Goal: Use online tool/utility: Utilize a website feature to perform a specific function

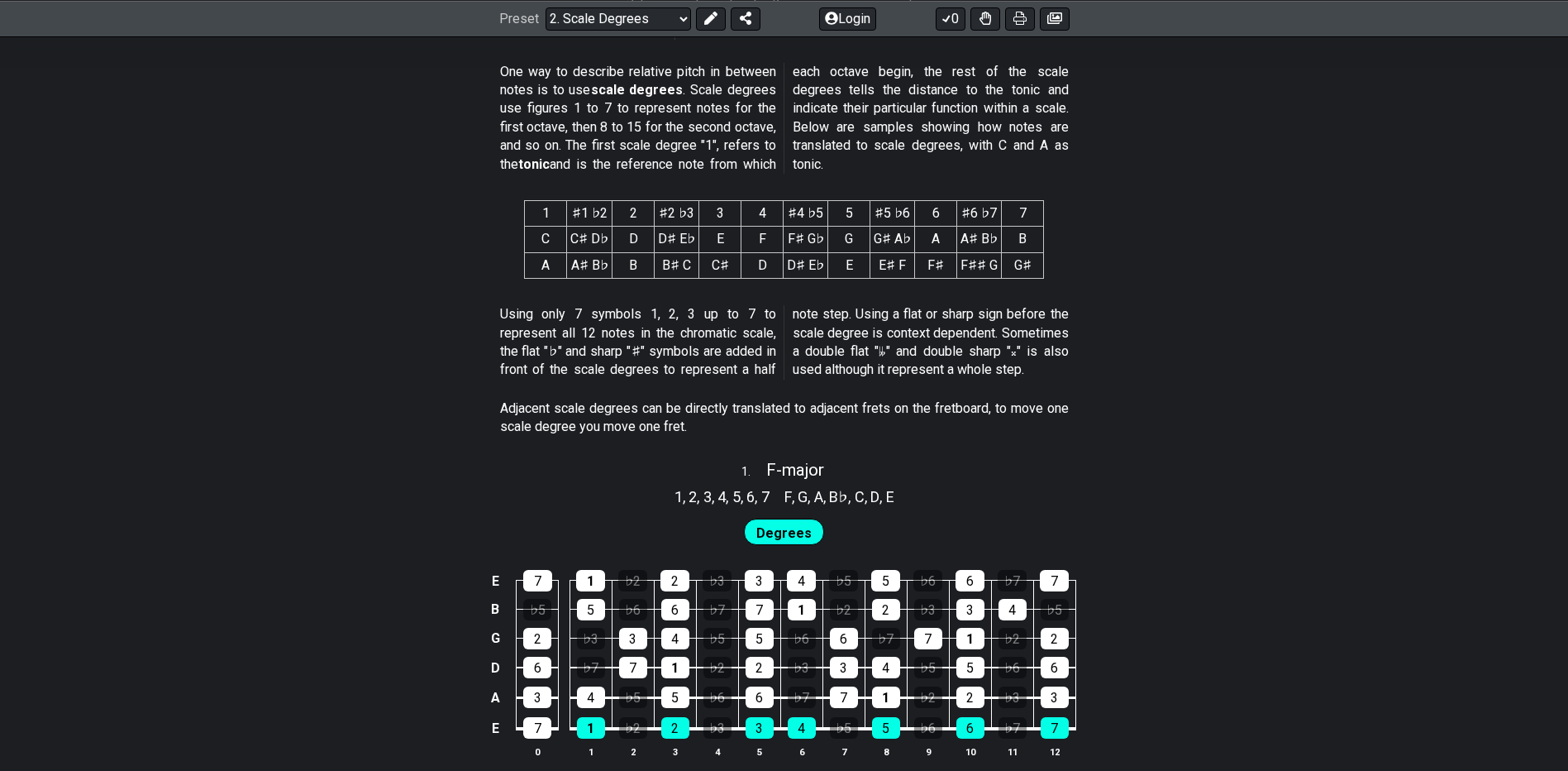
scroll to position [993, 0]
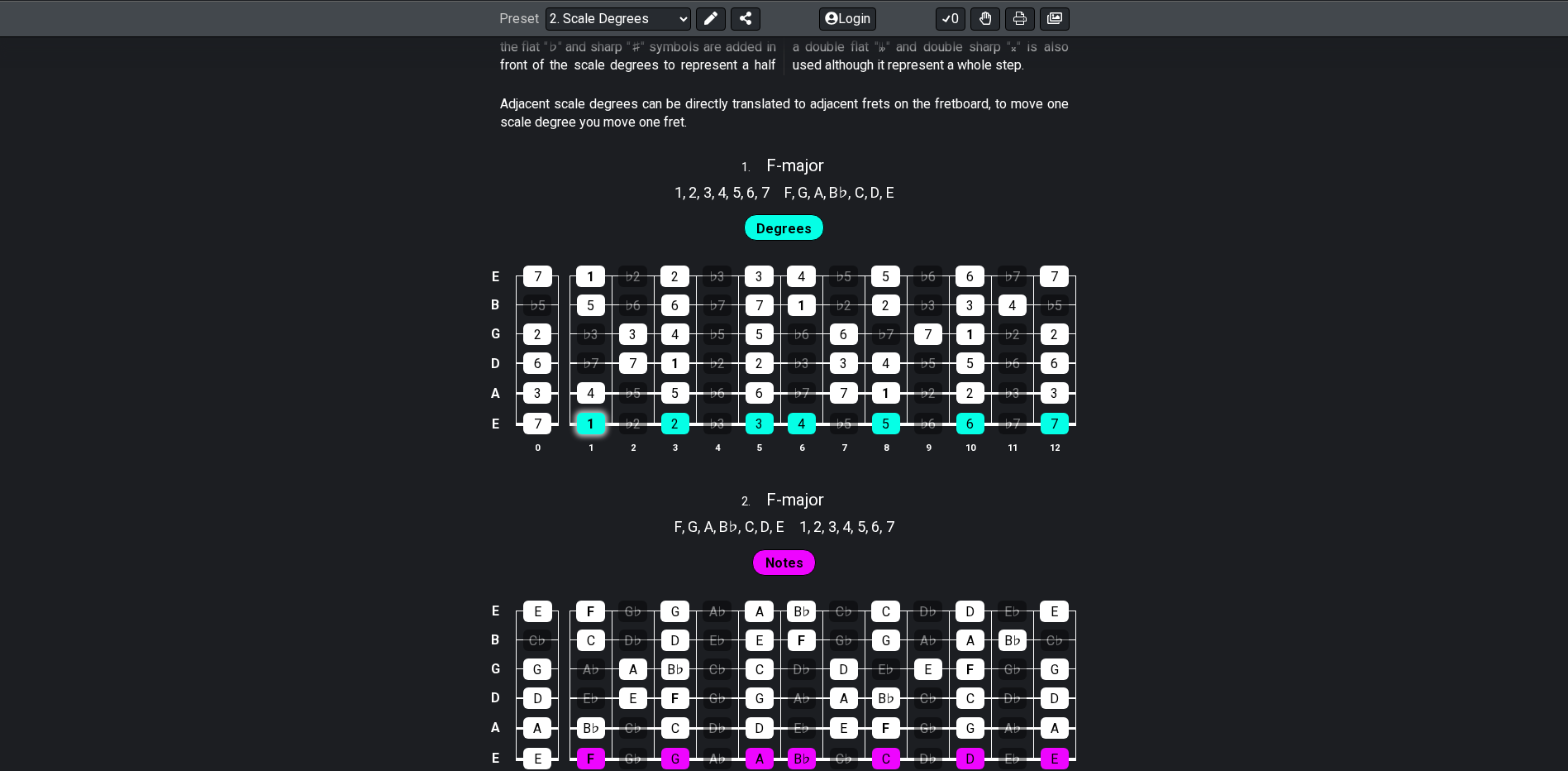
click at [600, 427] on div "1" at bounding box center [591, 424] width 28 height 22
click at [592, 431] on div "1" at bounding box center [591, 424] width 28 height 22
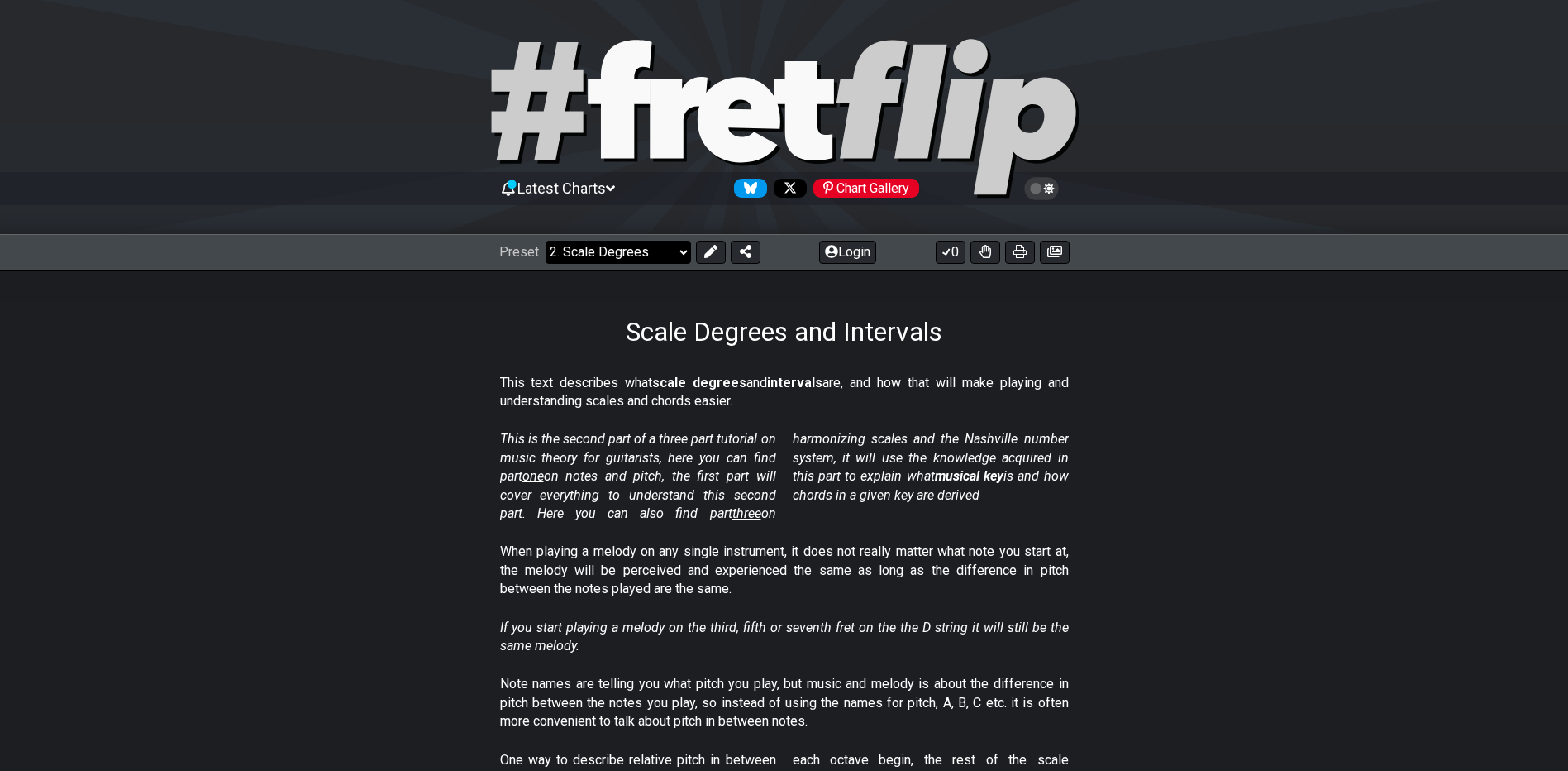
click at [581, 258] on select "Welcome to #fretflip! Initial Preset Custom Preset Minor Pentatonic Major Penta…" at bounding box center [617, 251] width 145 height 23
click at [545, 241] on select "Welcome to #fretflip! Initial Preset Custom Preset Minor Pentatonic Major Penta…" at bounding box center [617, 251] width 145 height 23
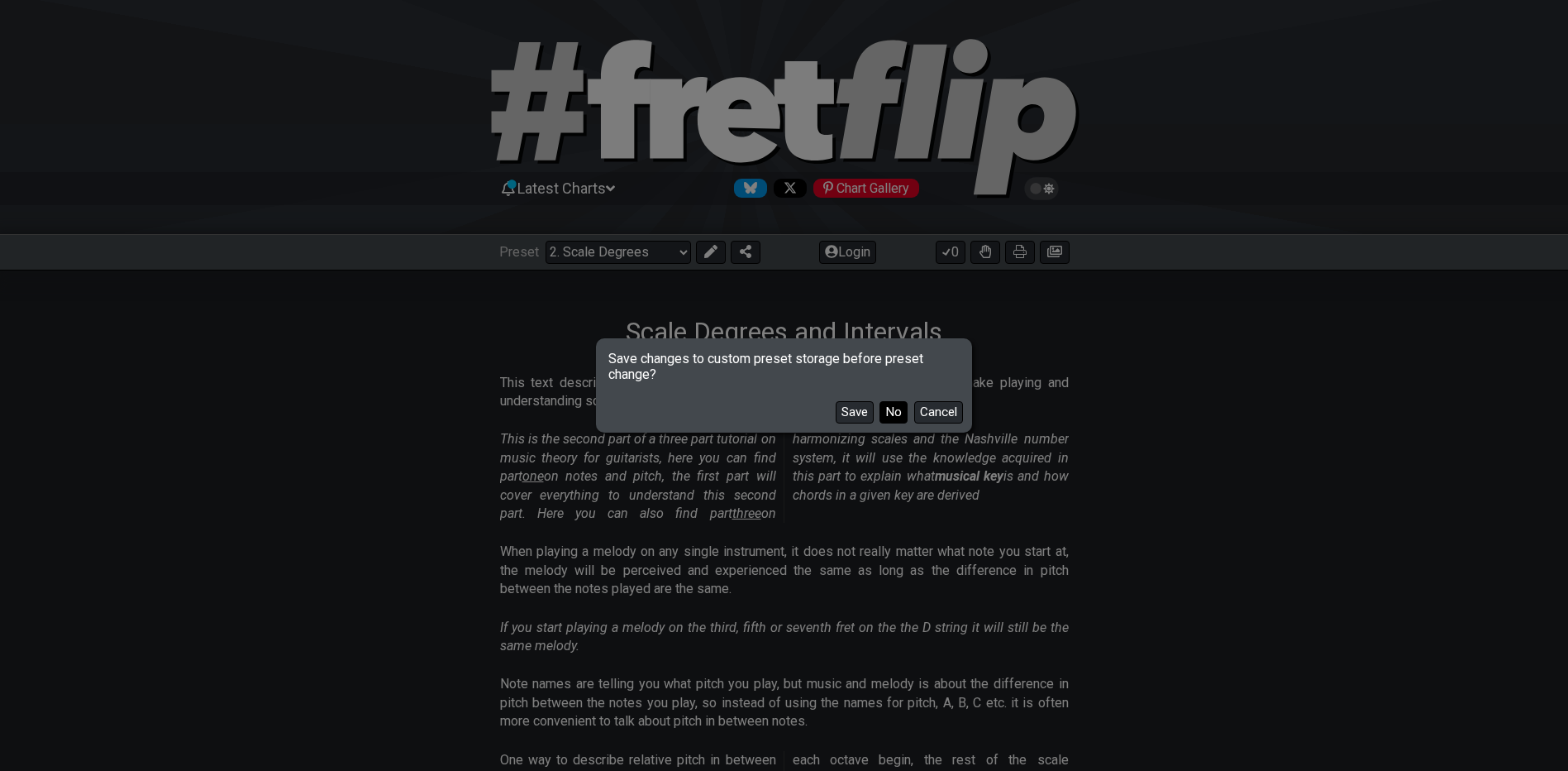
click at [879, 420] on button "No" at bounding box center [893, 412] width 28 height 23
select select "/welcome"
select select "C"
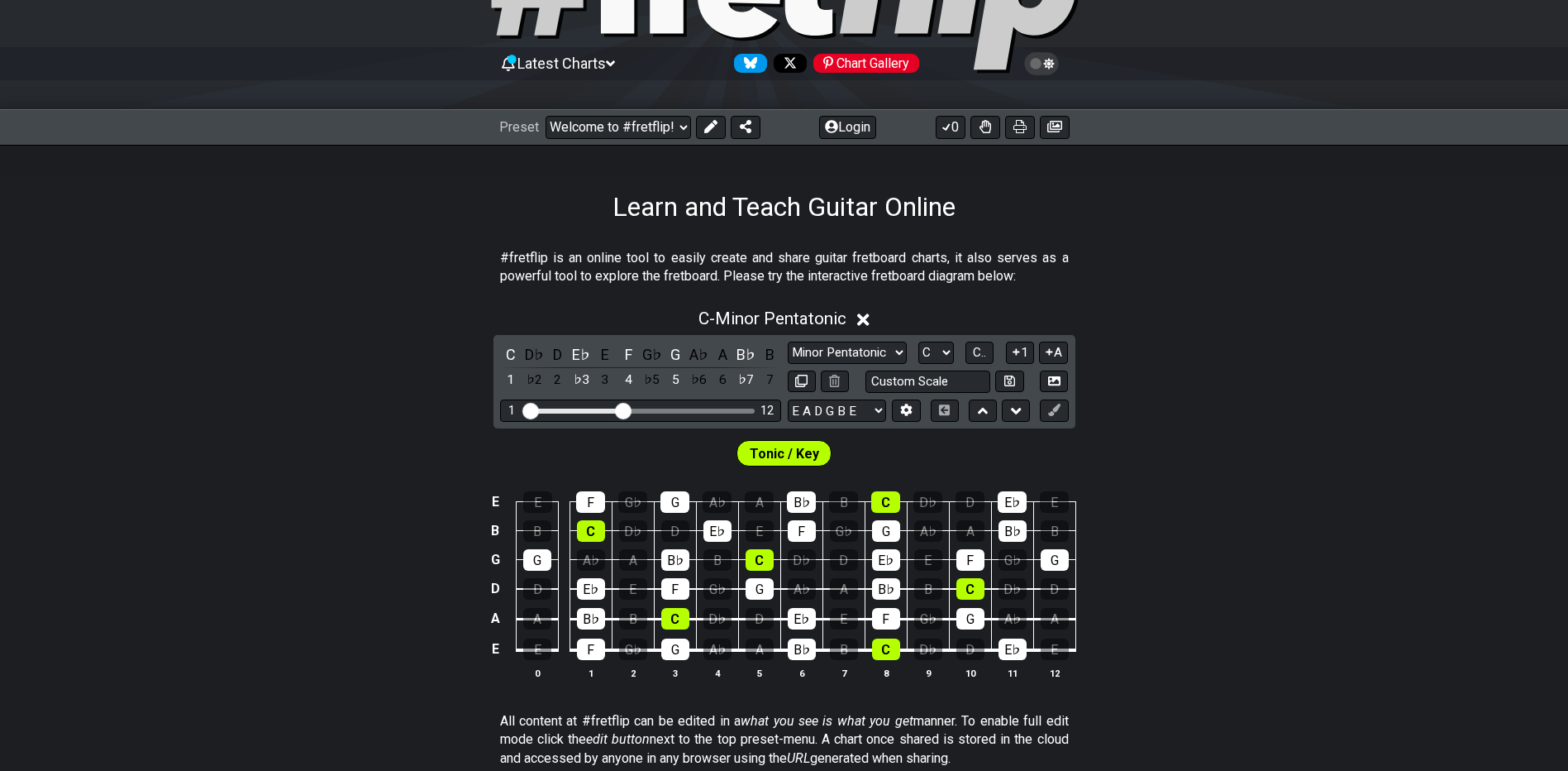
scroll to position [83, 0]
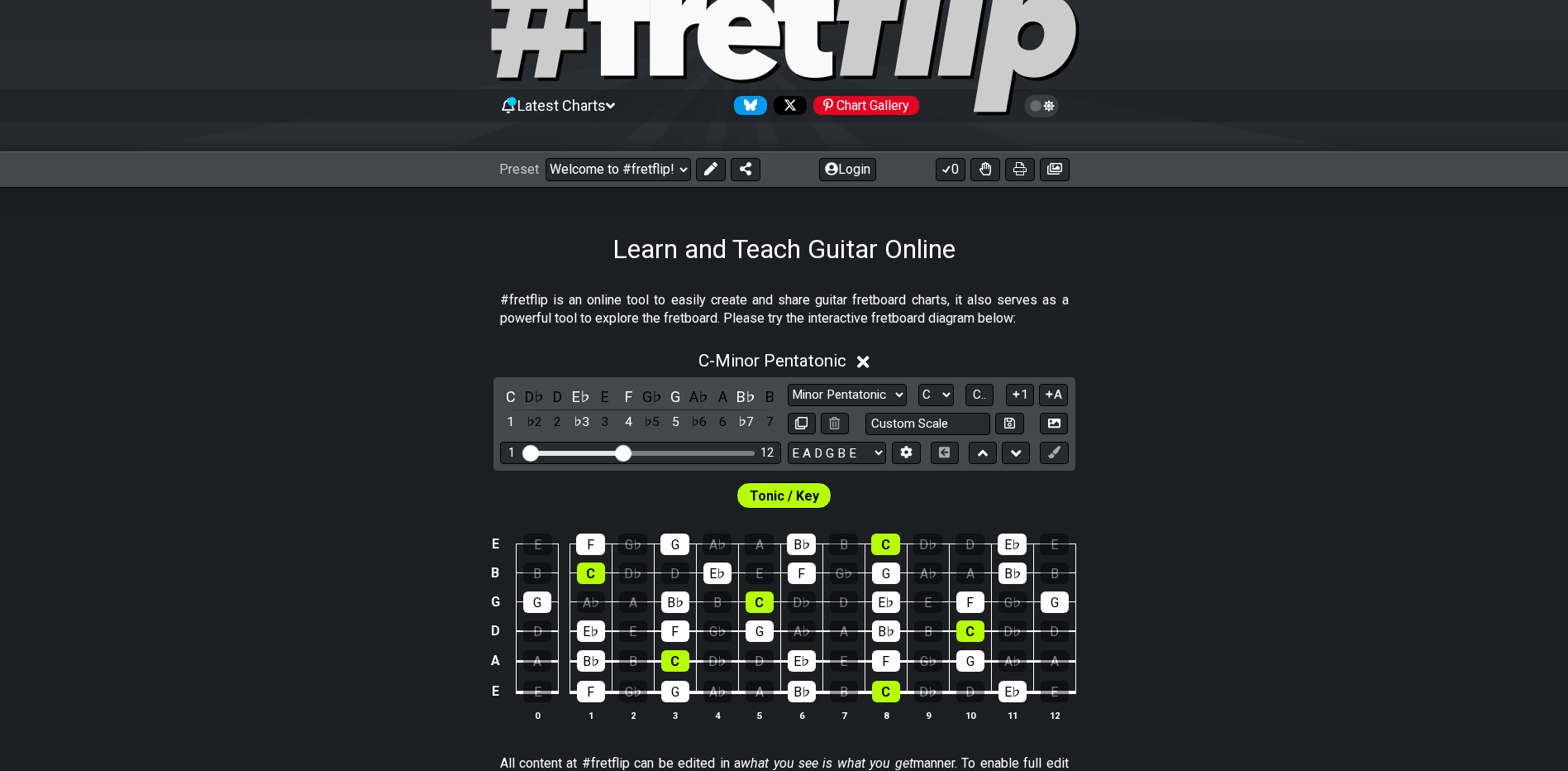
click at [860, 360] on div "C - Minor Pentatonic" at bounding box center [784, 355] width 1568 height 31
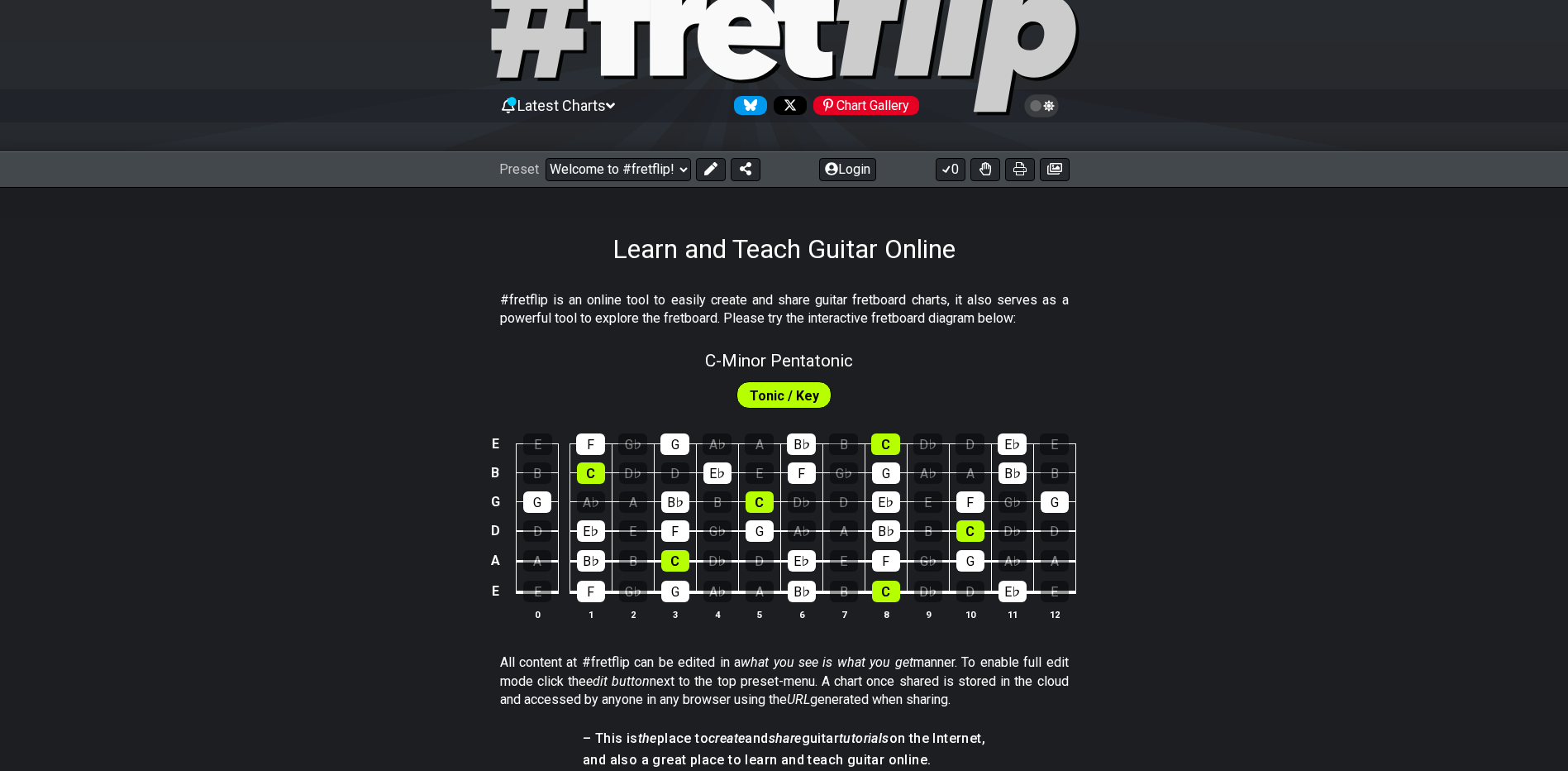
click at [796, 398] on span "Tonic / Key" at bounding box center [784, 396] width 69 height 24
click at [766, 366] on span "C - Minor Pentatonic" at bounding box center [780, 360] width 148 height 20
select select "C"
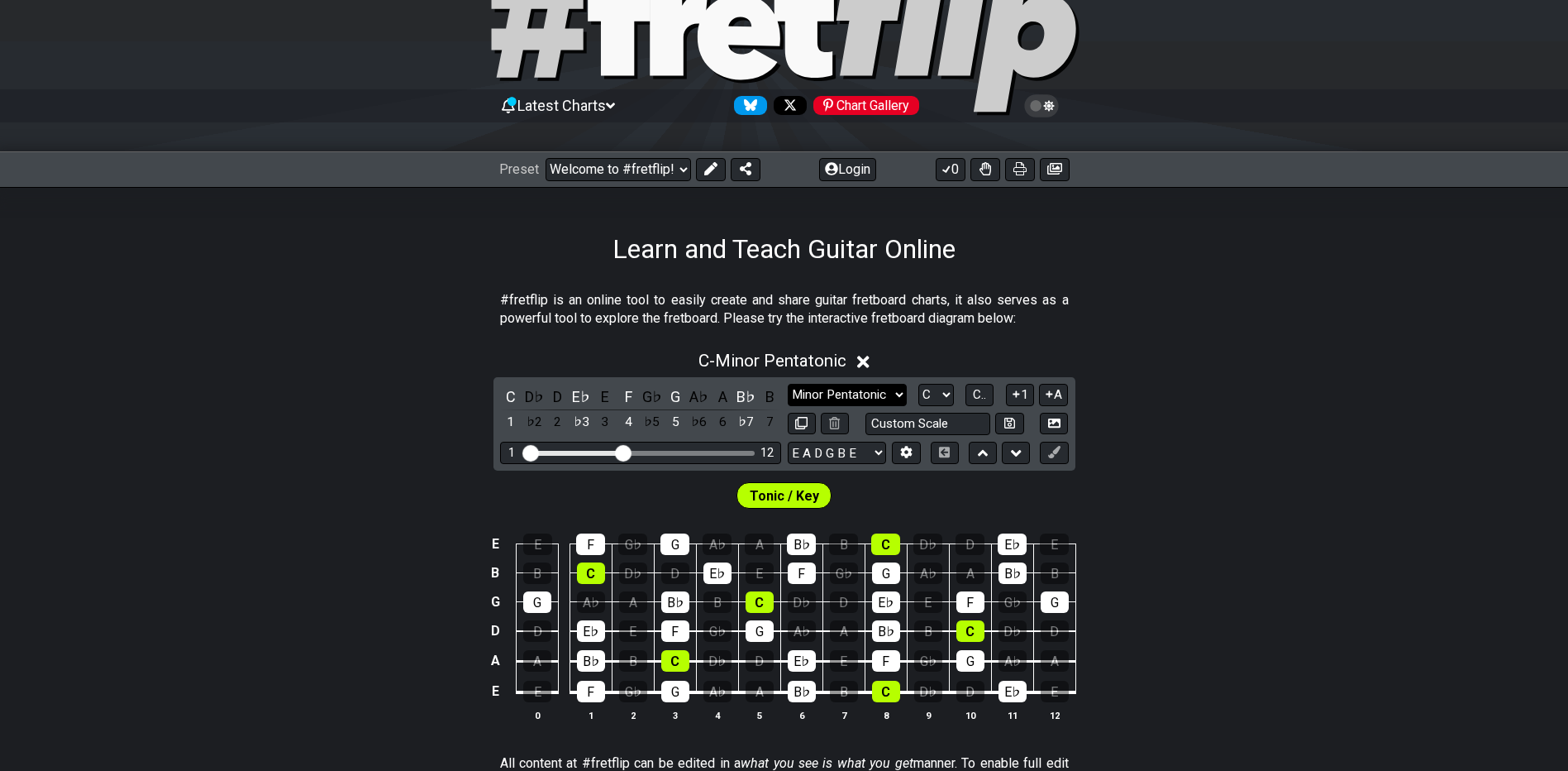
click at [862, 398] on select "Minor Pentatonic Click to edit Minor Pentatonic Major Pentatonic Minor Blues Ma…" at bounding box center [847, 395] width 119 height 23
select select "Major"
click at [787, 384] on select "Minor Pentatonic Click to edit Minor Pentatonic Major Pentatonic Minor Blues Ma…" at bounding box center [847, 395] width 119 height 23
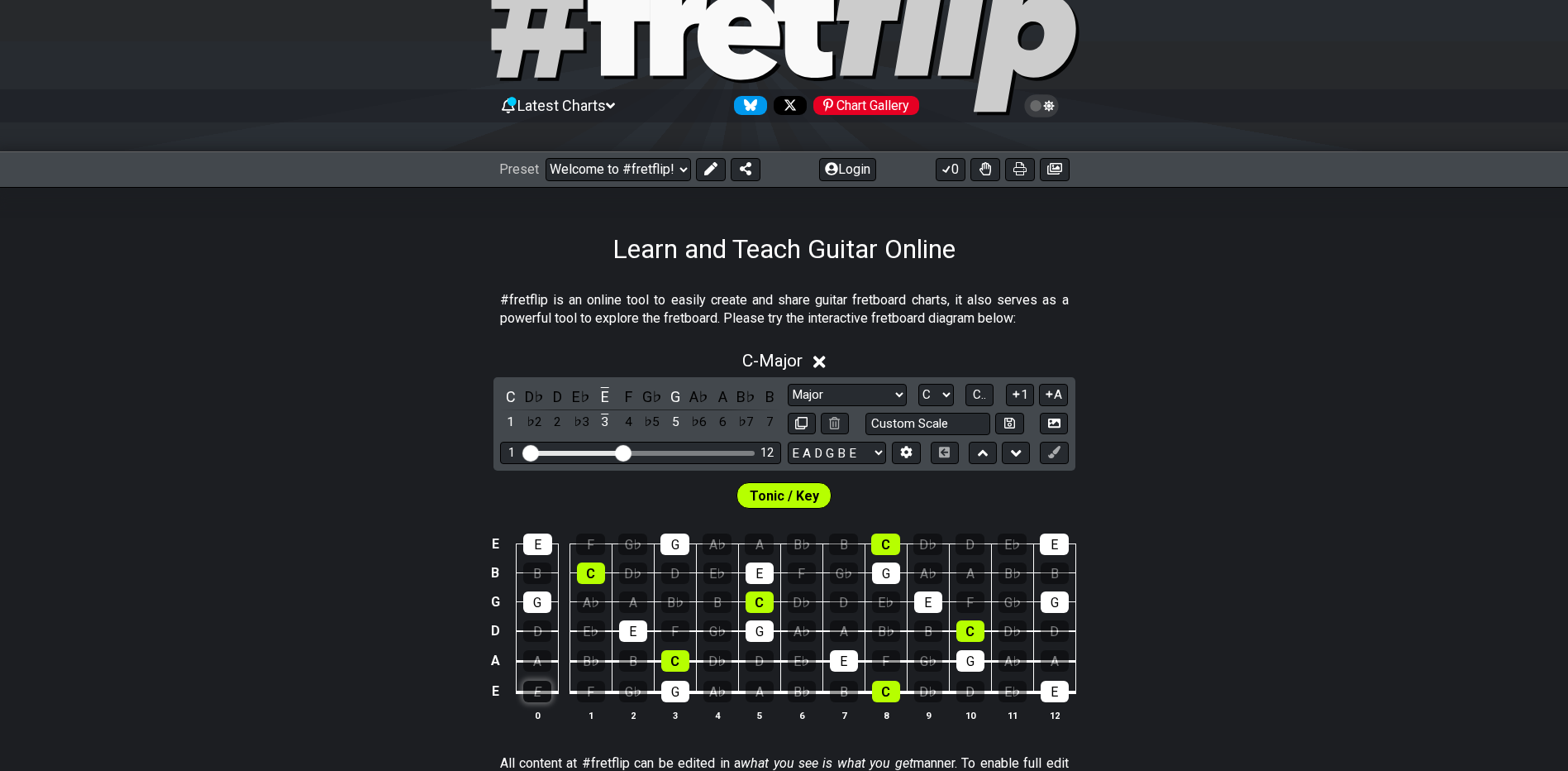
click at [542, 699] on div "E" at bounding box center [537, 692] width 28 height 22
